Goal: Task Accomplishment & Management: Manage account settings

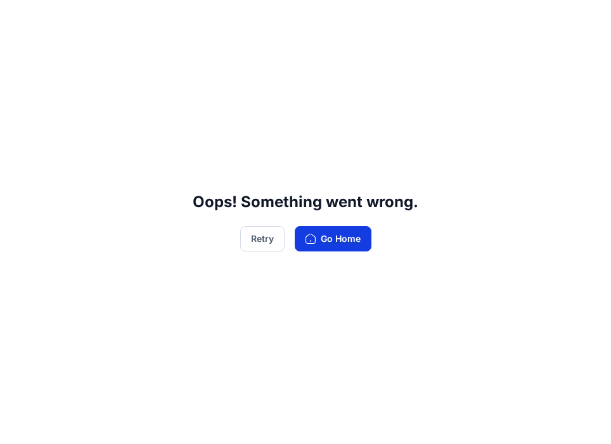
click at [326, 240] on button "Go Home" at bounding box center [333, 238] width 77 height 25
click at [257, 240] on button "Retry" at bounding box center [262, 238] width 44 height 25
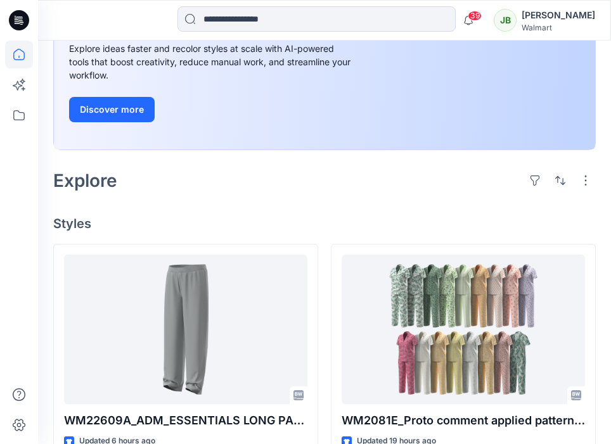
scroll to position [279, 0]
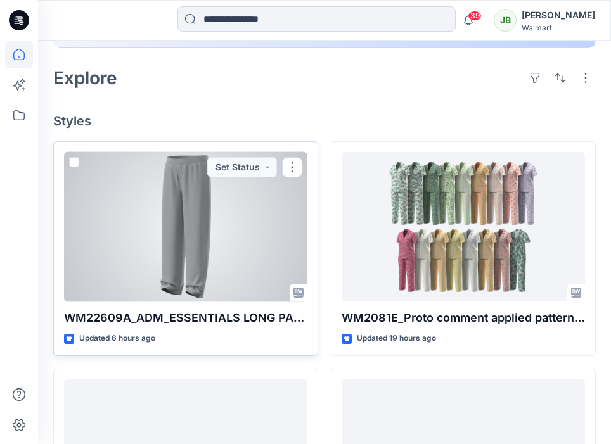
click at [264, 266] on div at bounding box center [185, 227] width 243 height 150
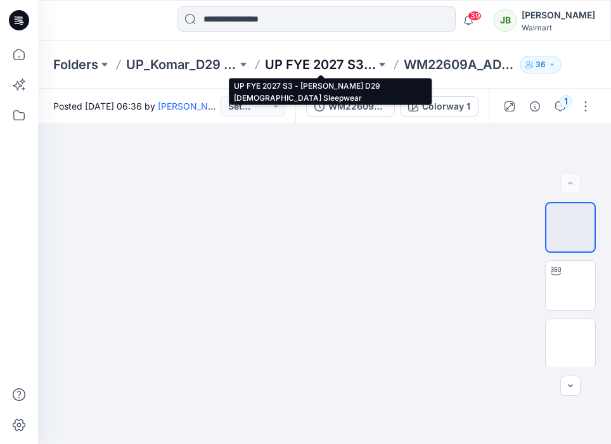
click at [348, 63] on p "UP FYE 2027 S3 - Komar D29 Ladies Sleepwear" at bounding box center [320, 65] width 111 height 18
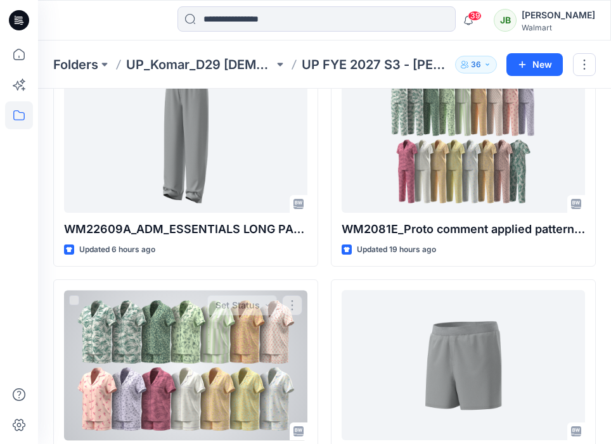
scroll to position [11, 0]
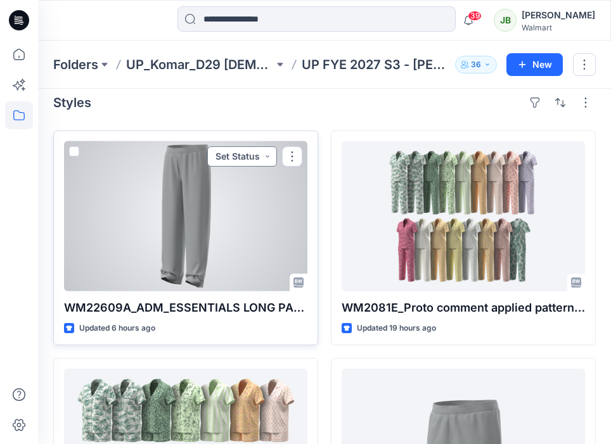
click at [264, 157] on button "Set Status" at bounding box center [242, 156] width 70 height 20
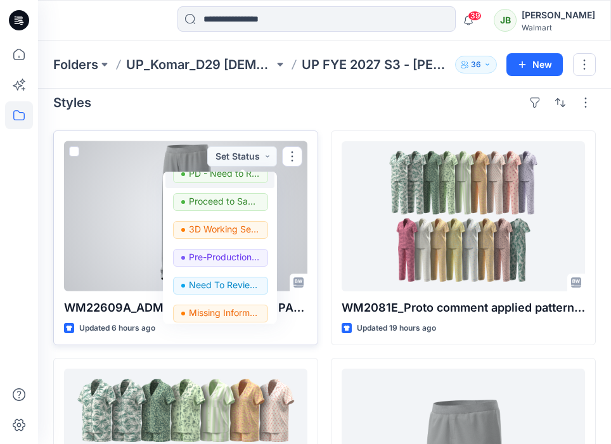
scroll to position [104, 0]
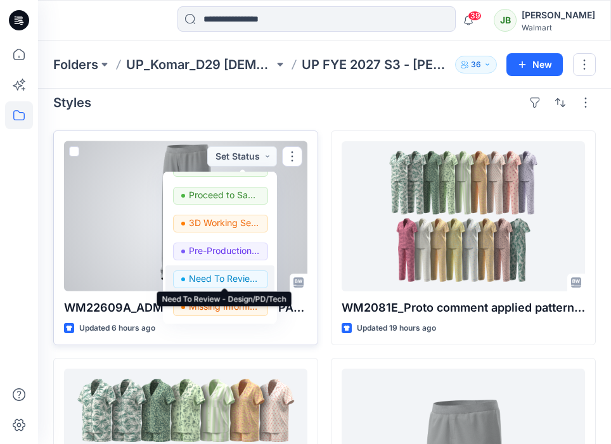
click at [231, 274] on p "Need To Review - Design/PD/Tech" at bounding box center [224, 279] width 71 height 16
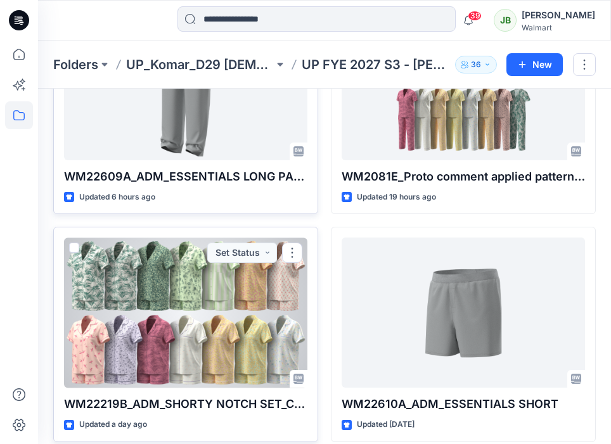
scroll to position [155, 0]
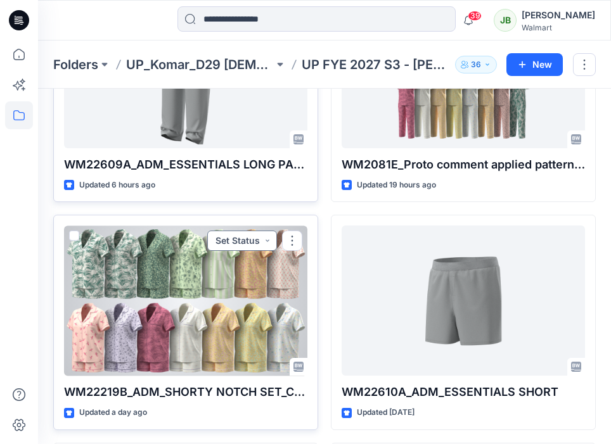
click at [259, 234] on button "Set Status" at bounding box center [242, 241] width 70 height 20
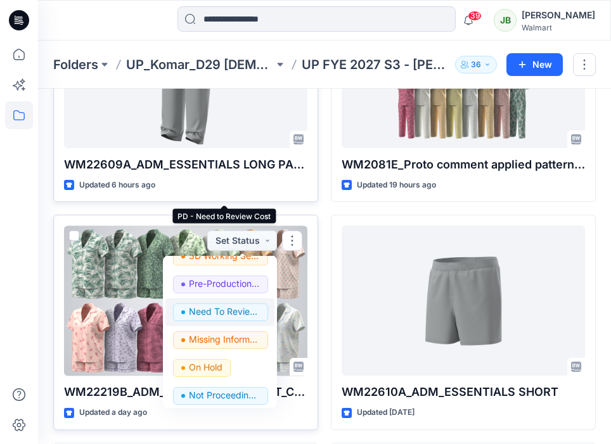
scroll to position [160, 0]
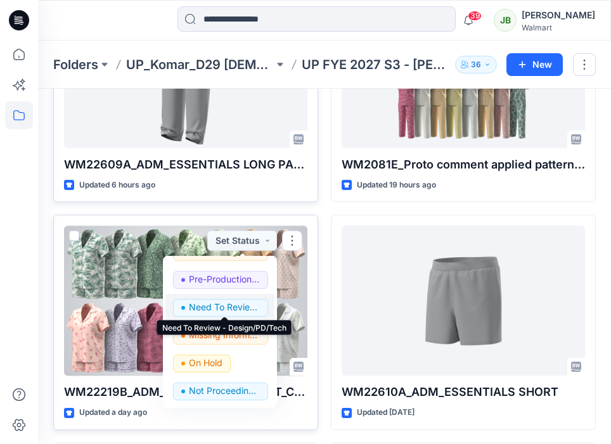
click at [241, 310] on p "Need To Review - Design/PD/Tech" at bounding box center [224, 307] width 71 height 16
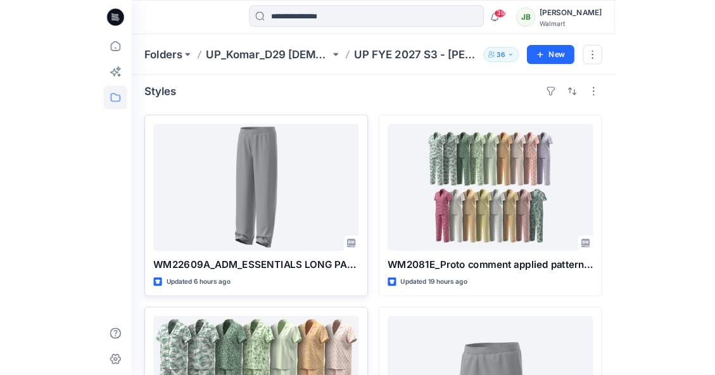
scroll to position [0, 0]
